Goal: Task Accomplishment & Management: Manage account settings

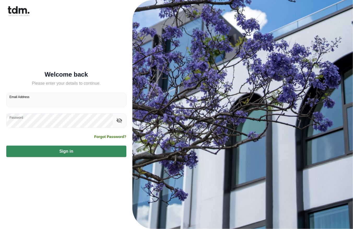
click at [88, 98] on input "Email Address" at bounding box center [67, 100] width 120 height 14
type input "**********"
click at [121, 123] on icon "toggle password visibility" at bounding box center [119, 120] width 6 height 6
click at [118, 121] on icon "toggle password visibility" at bounding box center [119, 120] width 6 height 6
click at [85, 152] on button "Sign in" at bounding box center [66, 152] width 120 height 12
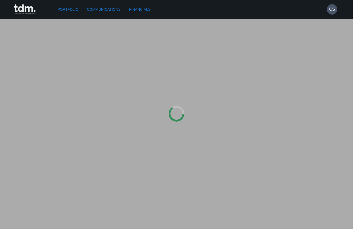
type input "**********"
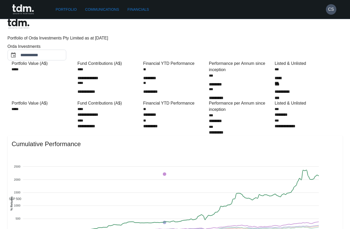
click at [104, 9] on link "Communications" at bounding box center [102, 10] width 38 height 10
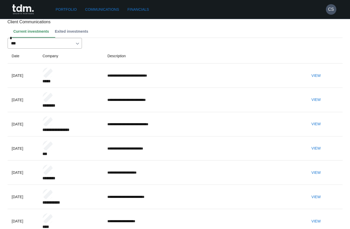
click at [136, 8] on link "Financials" at bounding box center [138, 10] width 26 height 10
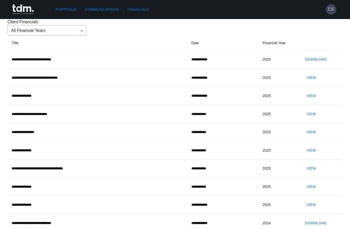
drag, startPoint x: 326, startPoint y: 9, endPoint x: 331, endPoint y: 9, distance: 5.0
click at [327, 9] on button "CS" at bounding box center [331, 9] width 10 height 10
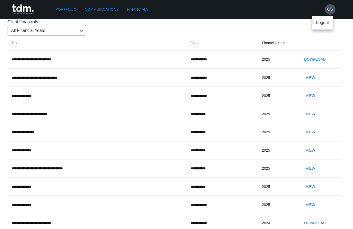
click at [326, 22] on p "Logout" at bounding box center [323, 23] width 13 height 6
